Goal: Information Seeking & Learning: Check status

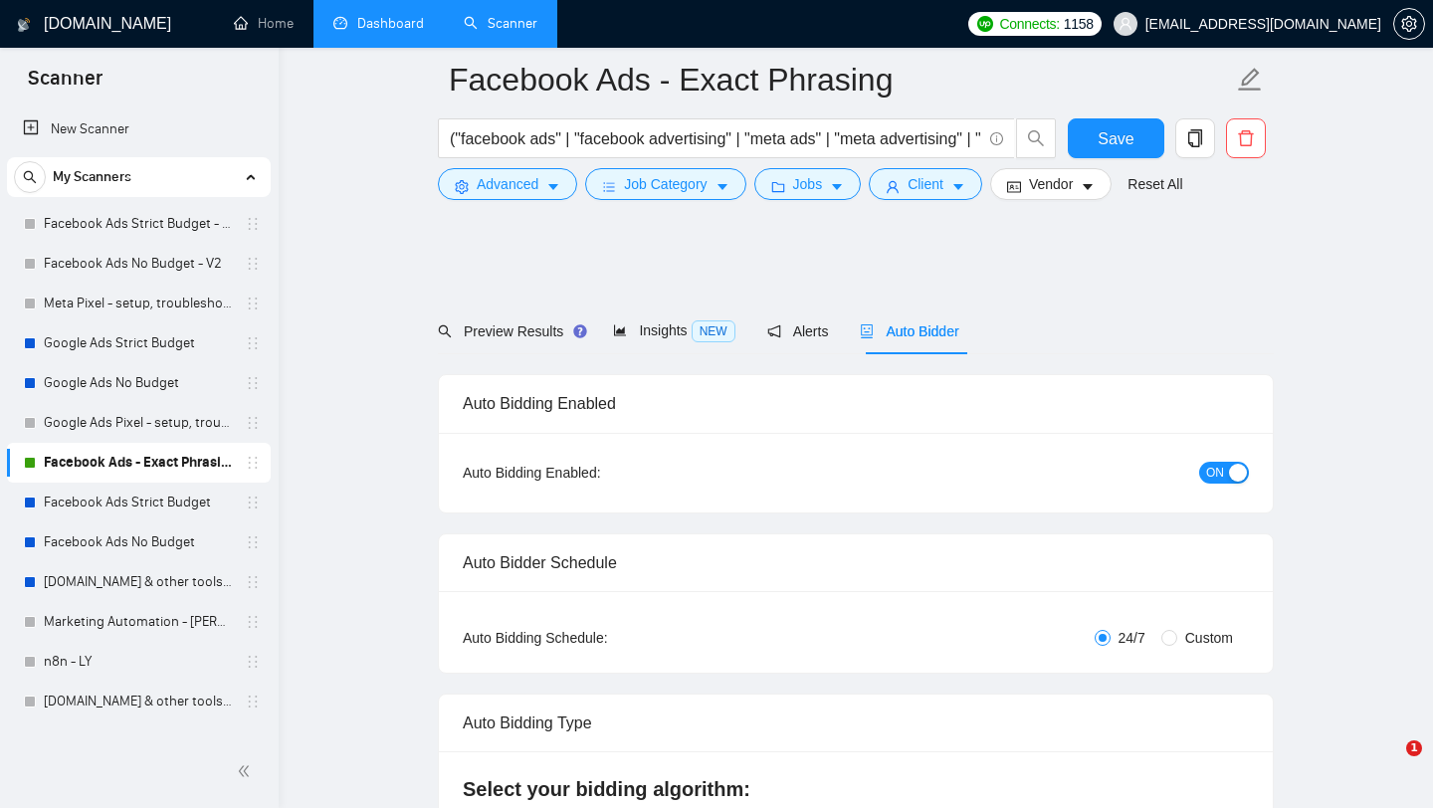
scroll to position [150, 0]
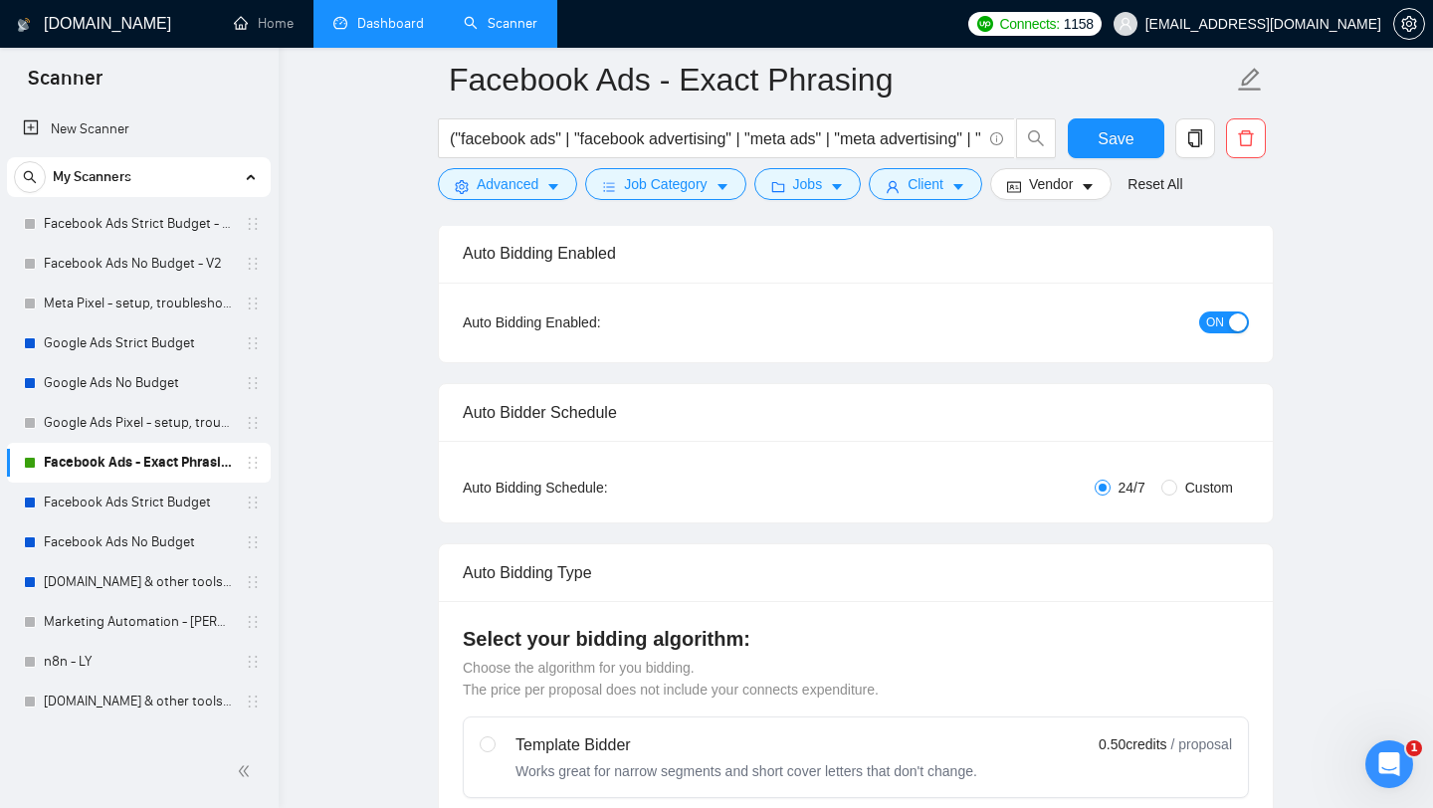
click at [373, 32] on link "Dashboard" at bounding box center [378, 23] width 91 height 17
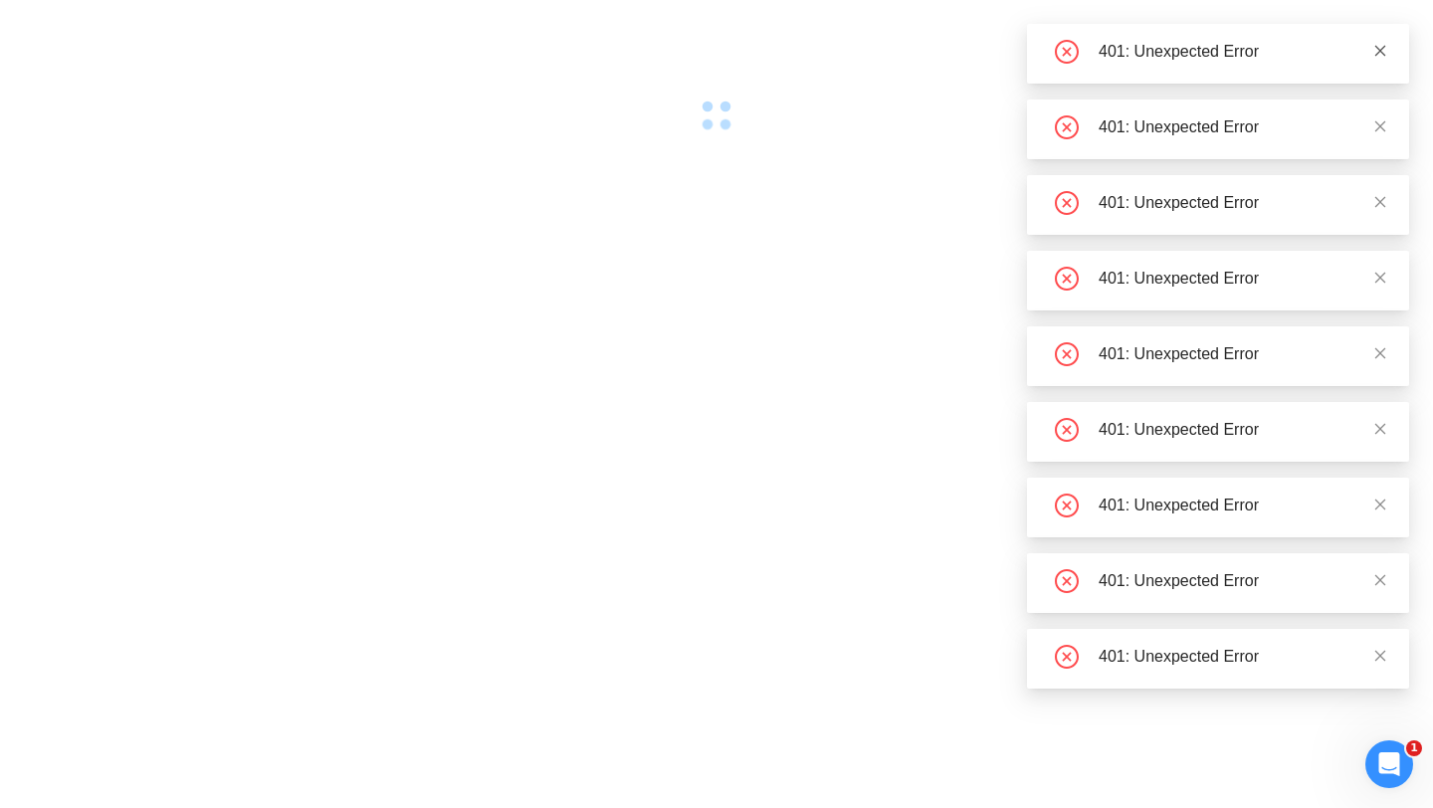
click at [1378, 47] on icon "close" at bounding box center [1380, 51] width 14 height 14
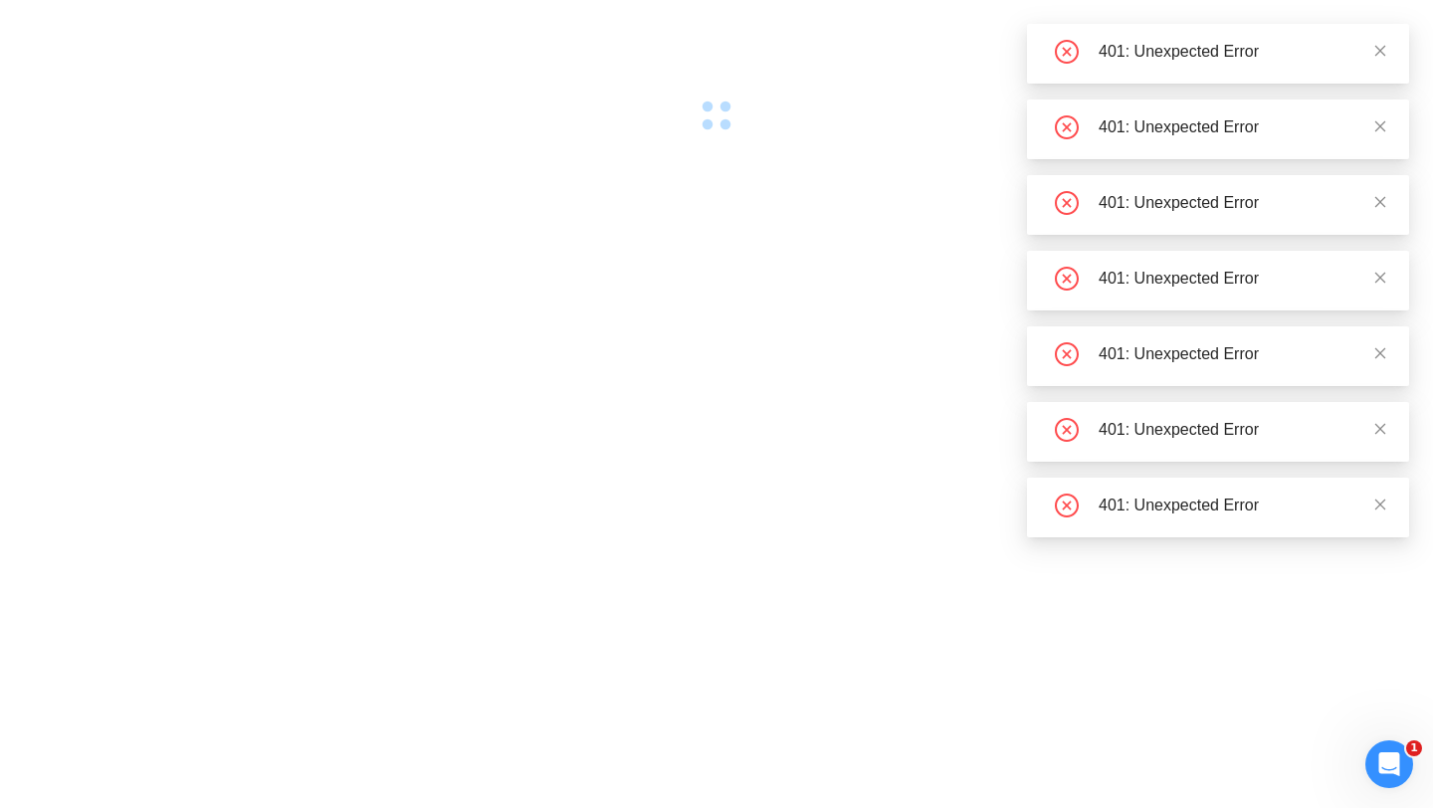
click at [1378, 47] on icon "close" at bounding box center [1380, 51] width 14 height 14
click at [1378, 47] on div at bounding box center [716, 65] width 1433 height 131
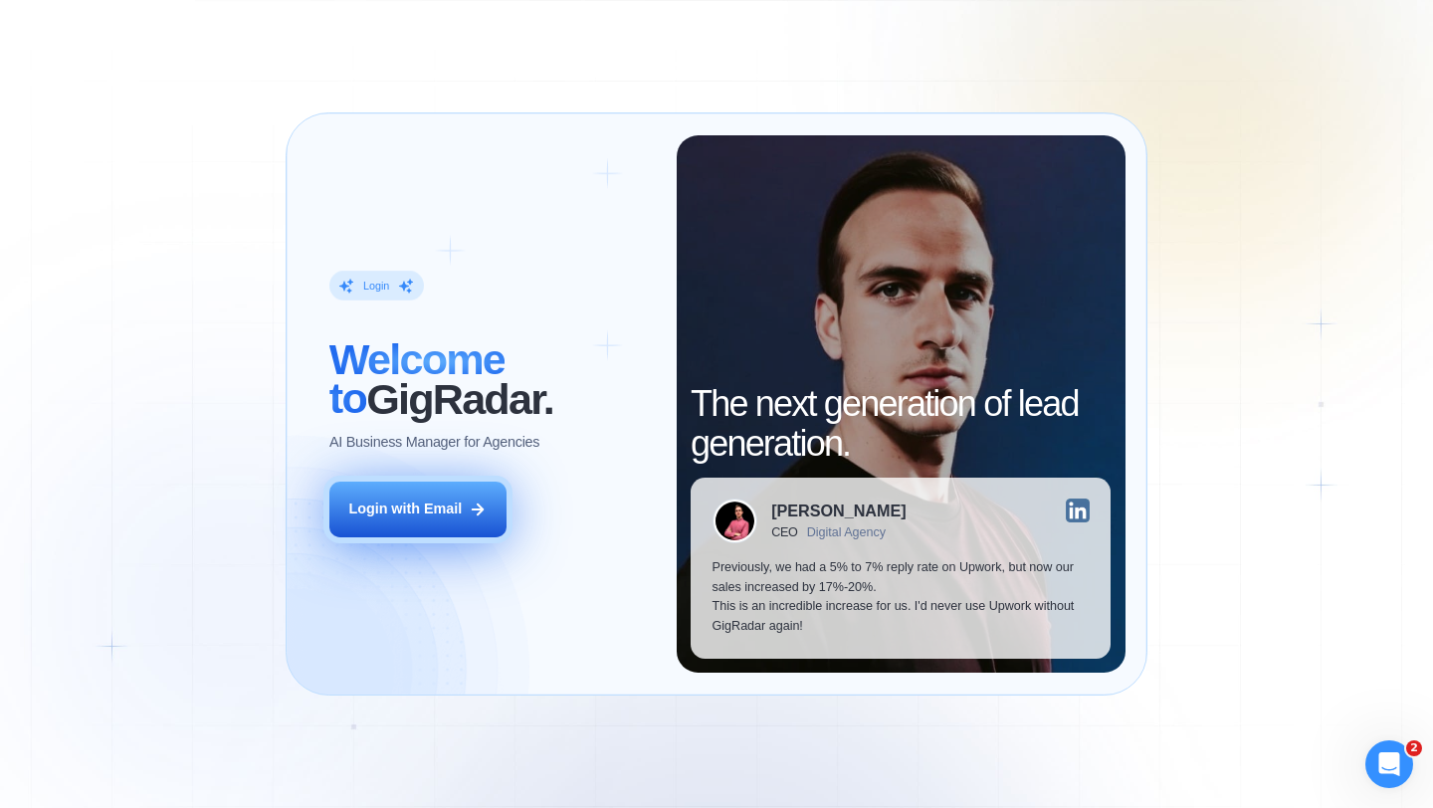
click at [361, 533] on button "Login with Email" at bounding box center [417, 510] width 177 height 56
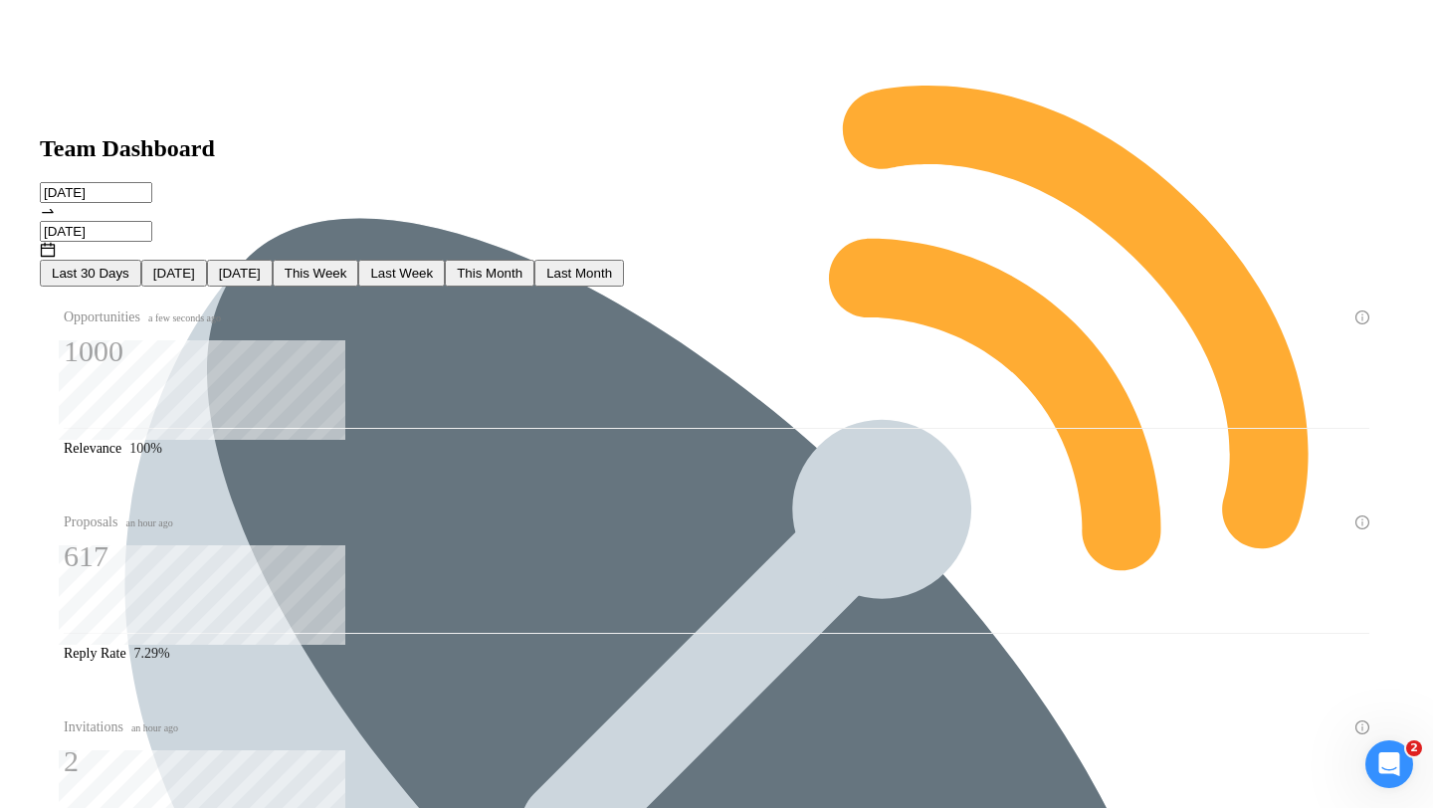
click at [195, 266] on span "[DATE]" at bounding box center [174, 273] width 42 height 15
click at [261, 266] on span "[DATE]" at bounding box center [240, 273] width 42 height 15
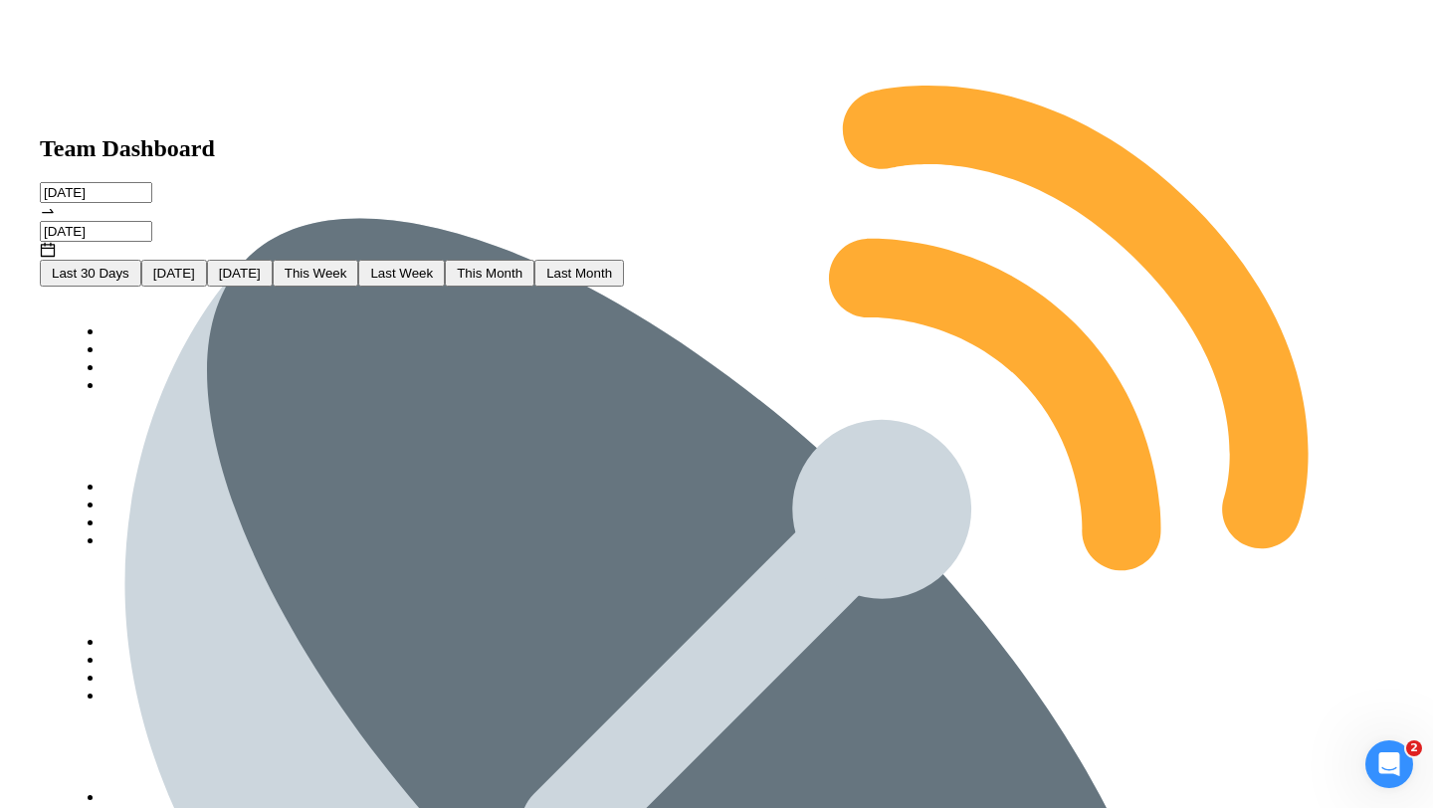
type input "2025-09-05"
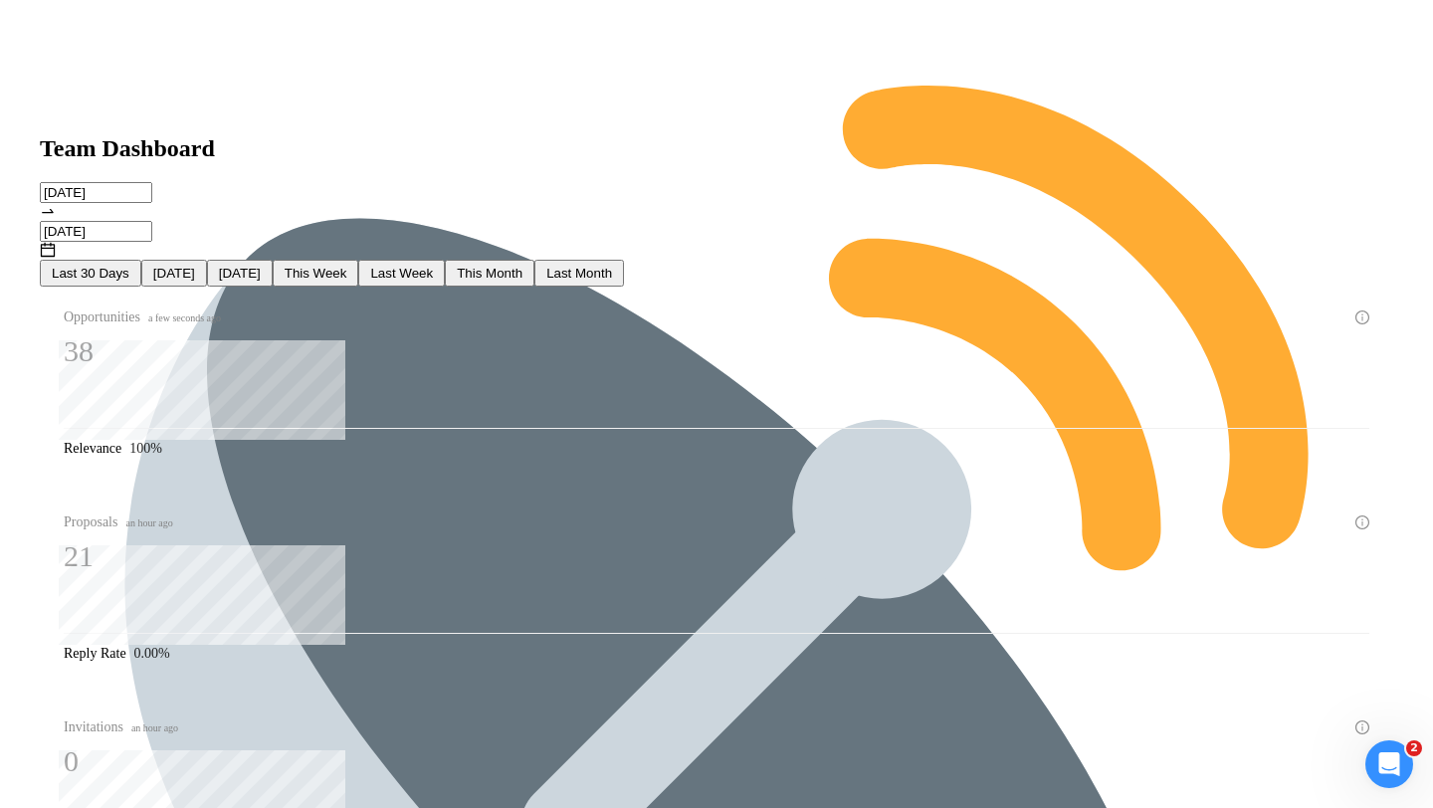
click at [195, 266] on span "[DATE]" at bounding box center [174, 273] width 42 height 15
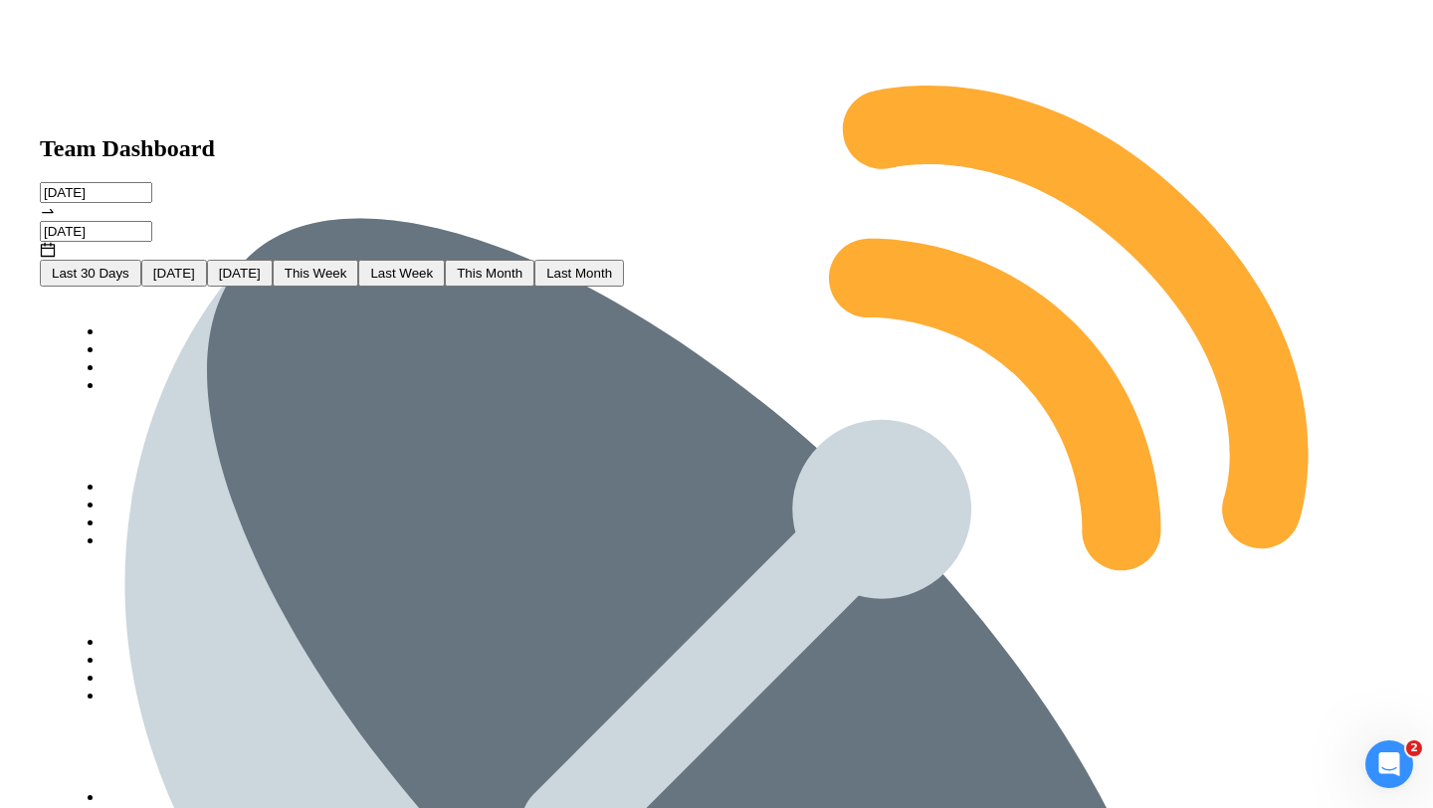
type input "[DATE]"
